Goal: Information Seeking & Learning: Compare options

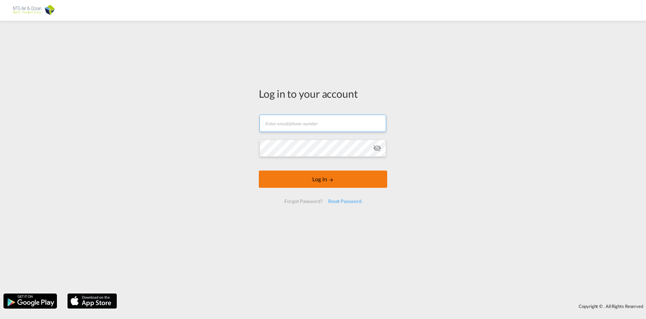
type input "[EMAIL_ADDRESS][DOMAIN_NAME]"
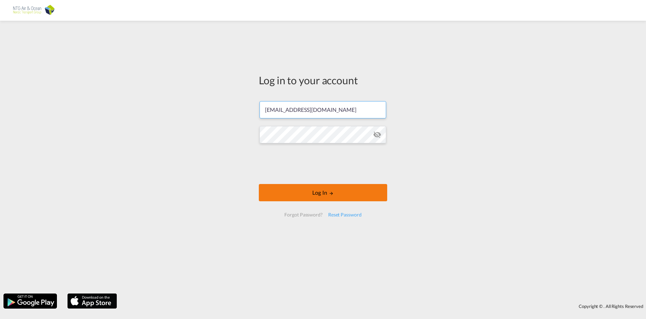
click at [322, 179] on form "[EMAIL_ADDRESS][DOMAIN_NAME] Password field is required Log In Forgot Password?…" at bounding box center [323, 158] width 128 height 129
click at [299, 194] on button "Log In" at bounding box center [323, 192] width 128 height 17
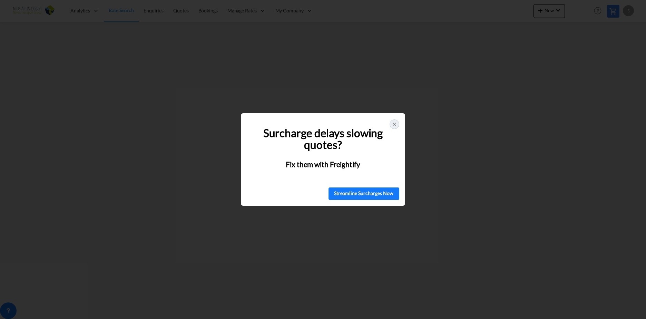
click at [395, 126] on icon at bounding box center [395, 125] width 6 height 6
